Goal: Check status: Check status

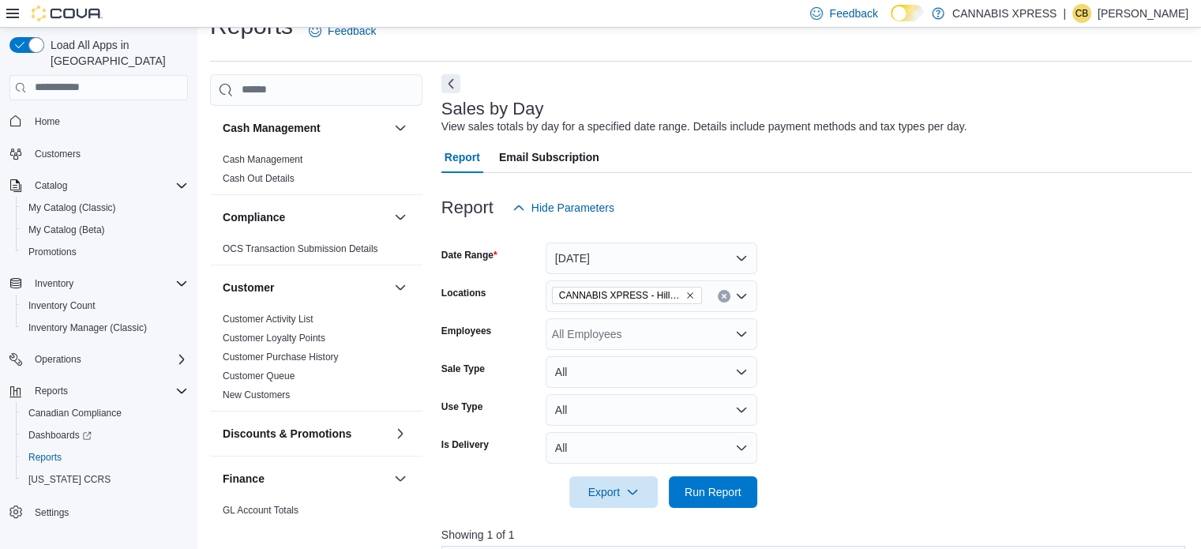
scroll to position [29, 0]
click at [736, 252] on button "Today" at bounding box center [651, 259] width 212 height 32
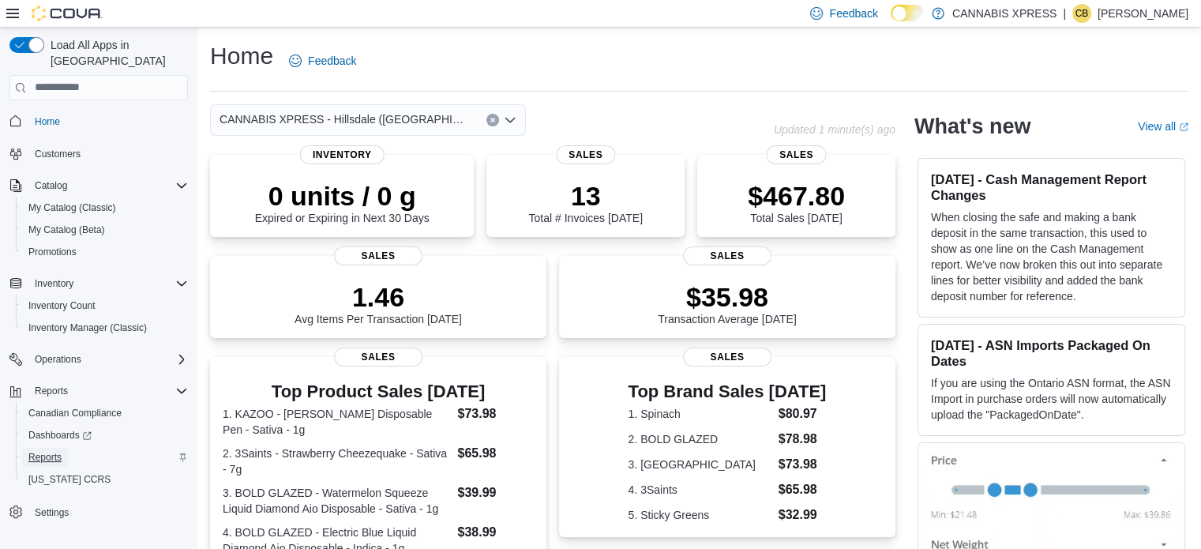
click at [47, 451] on span "Reports" at bounding box center [44, 457] width 33 height 13
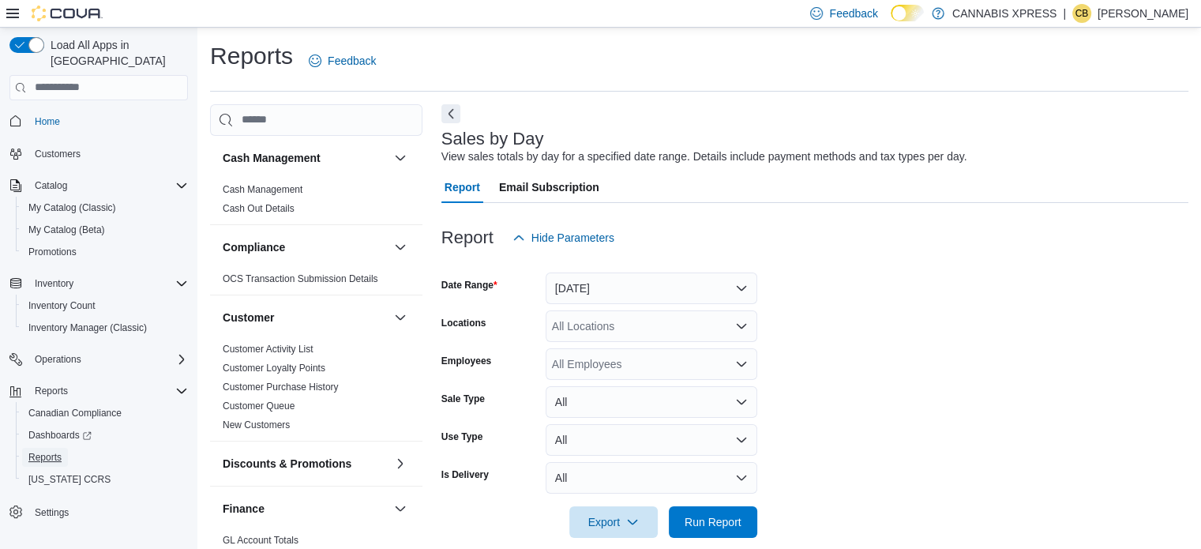
scroll to position [20, 0]
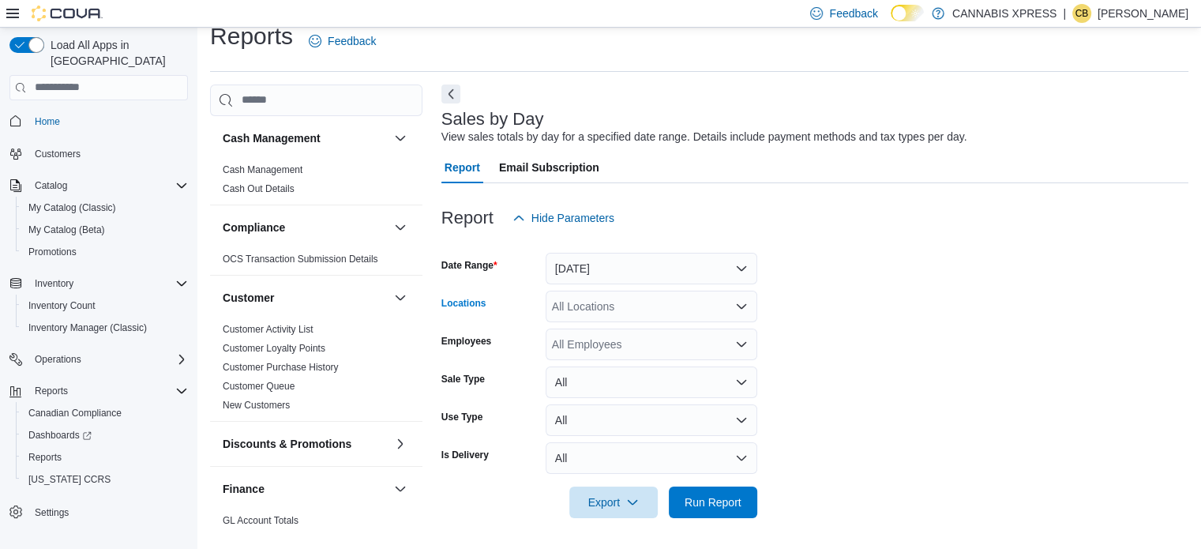
click at [743, 305] on icon "Open list of options" at bounding box center [740, 305] width 9 height 5
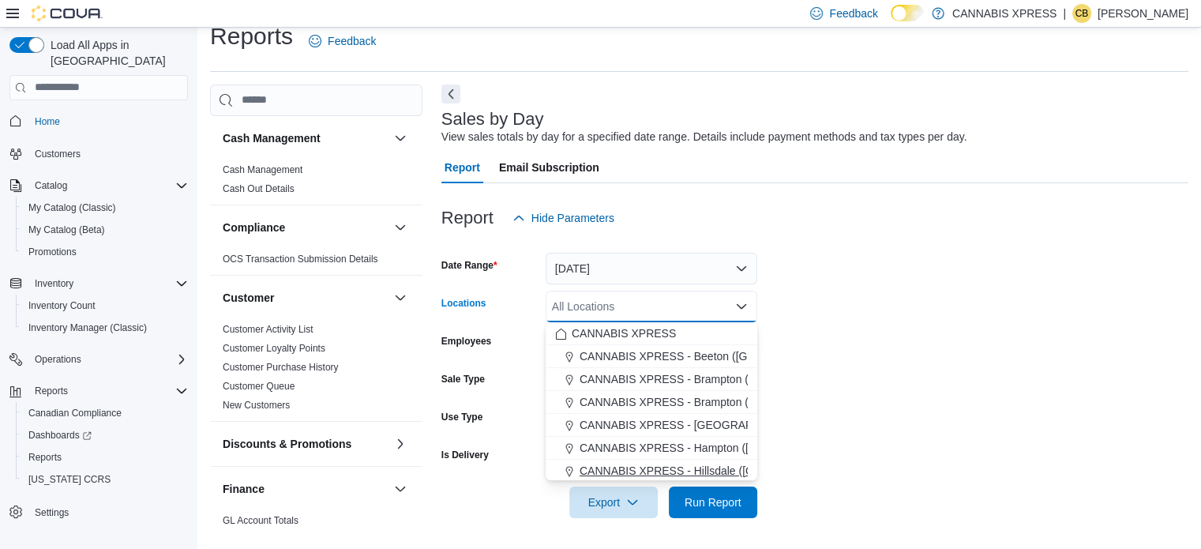
click at [701, 463] on span "CANNABIS XPRESS - Hillsdale (Penetanguishene Road)" at bounding box center [720, 471] width 282 height 16
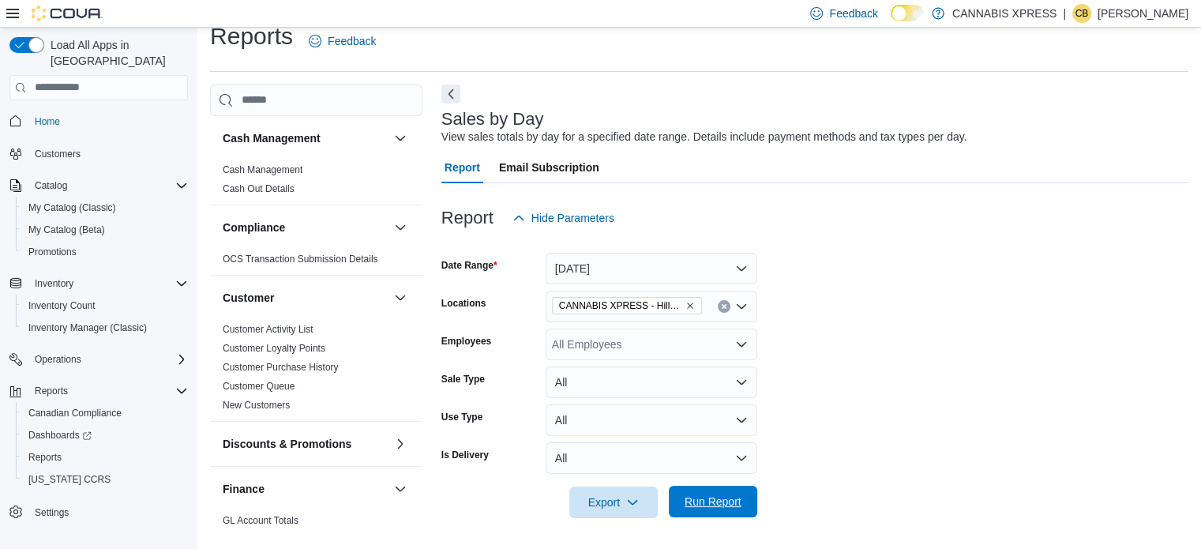
click at [703, 496] on span "Run Report" at bounding box center [712, 501] width 57 height 16
click at [738, 262] on button "Yesterday" at bounding box center [651, 269] width 212 height 32
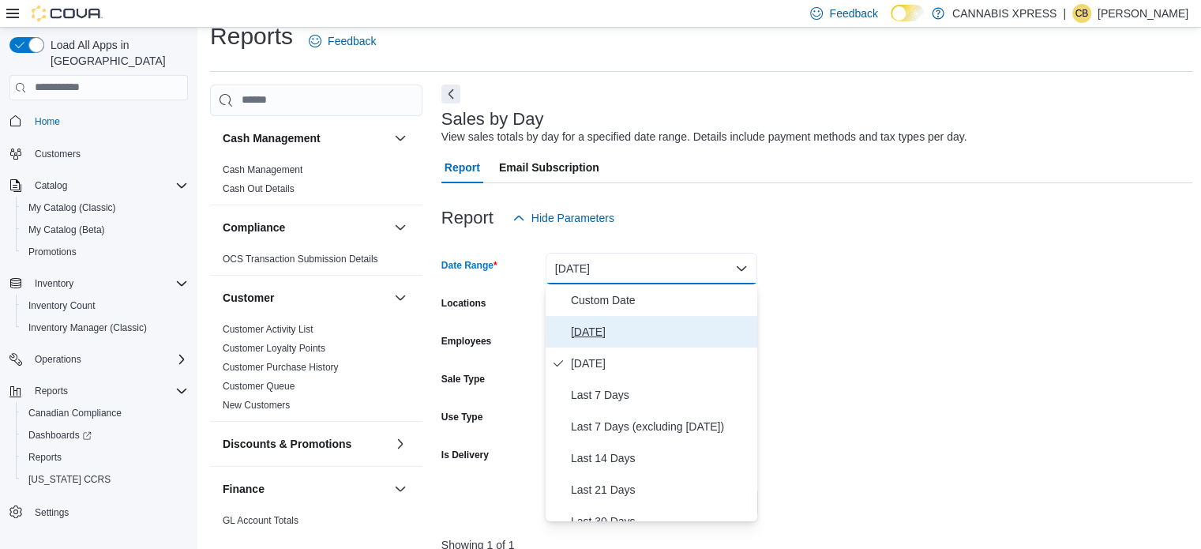
click at [632, 320] on button "Today" at bounding box center [651, 332] width 212 height 32
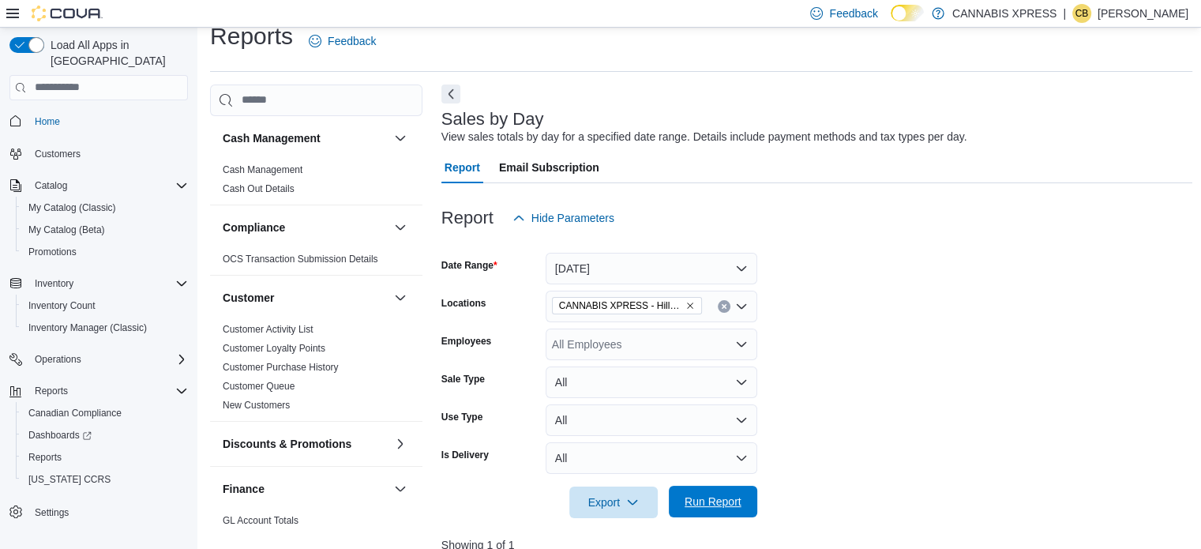
click at [709, 508] on span "Run Report" at bounding box center [712, 501] width 69 height 32
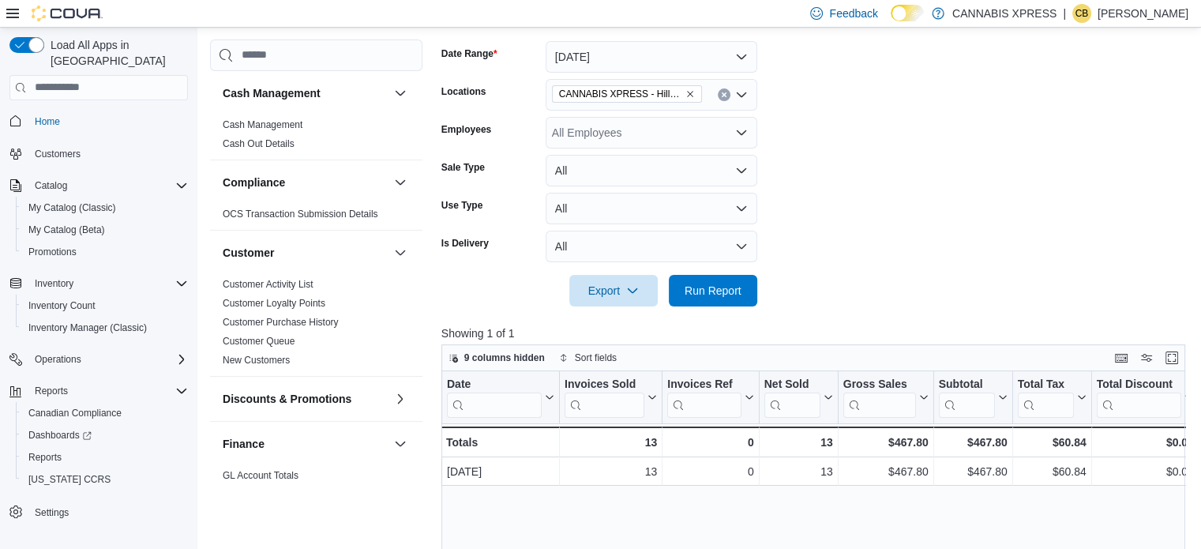
scroll to position [232, 0]
click at [702, 279] on span "Run Report" at bounding box center [712, 289] width 69 height 32
